Goal: Task Accomplishment & Management: Manage account settings

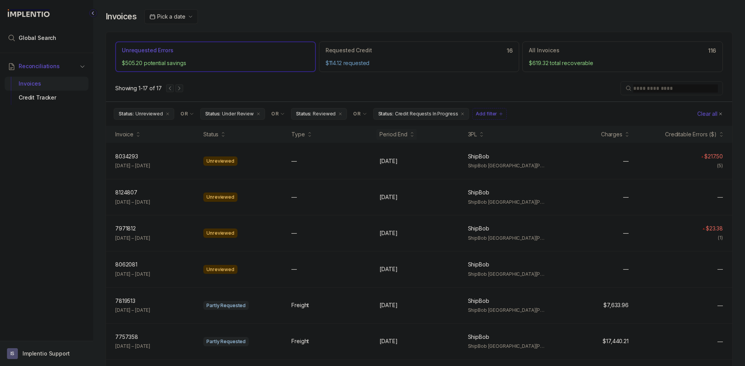
click at [46, 353] on p "Implentio Support" at bounding box center [45, 354] width 47 height 8
click at [49, 338] on p "Logout" at bounding box center [51, 337] width 64 height 8
